Goal: Task Accomplishment & Management: Use online tool/utility

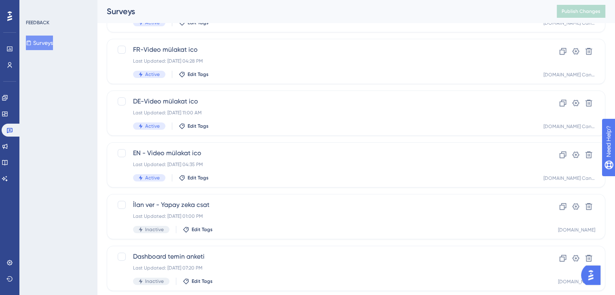
scroll to position [140, 0]
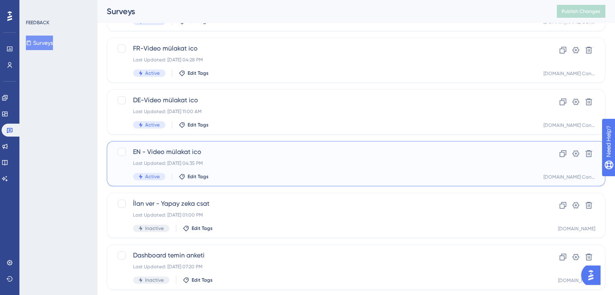
click at [253, 158] on div "EN - Video mülakat ico Last Updated: [DATE] 04:35 PM Active Edit Tags" at bounding box center [323, 163] width 381 height 33
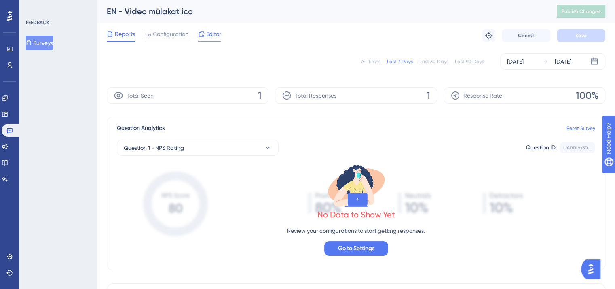
click at [212, 33] on span "Editor" at bounding box center [213, 34] width 15 height 10
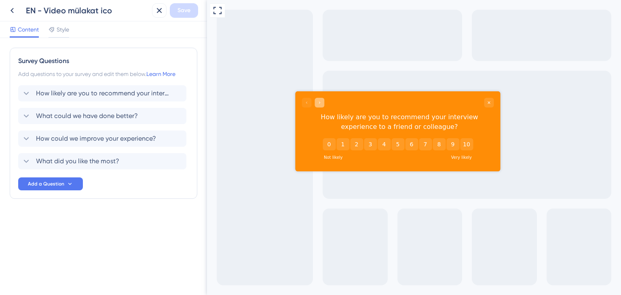
click at [321, 103] on icon "Go to Question 2" at bounding box center [319, 102] width 5 height 5
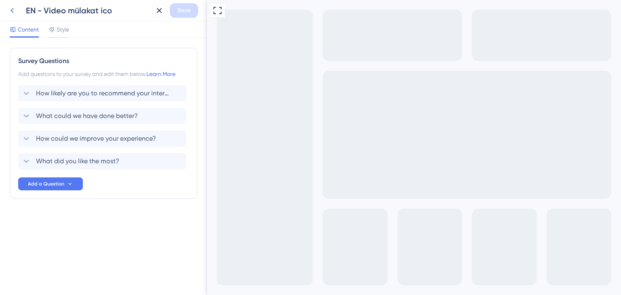
click at [13, 13] on icon at bounding box center [12, 11] width 10 height 10
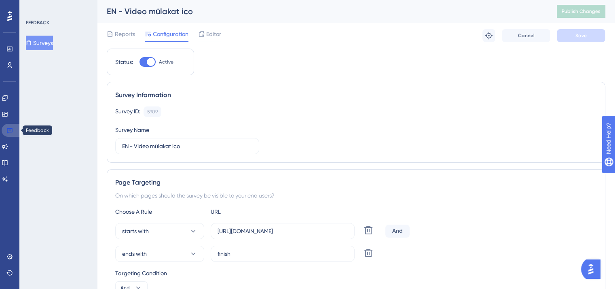
click at [18, 129] on link at bounding box center [11, 130] width 19 height 13
